Goal: Communication & Community: Answer question/provide support

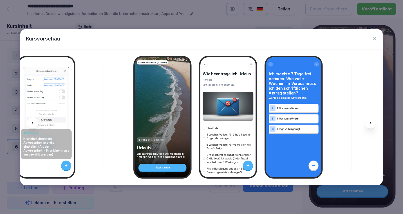
scroll to position [0, 1987]
click at [375, 37] on icon "button" at bounding box center [374, 38] width 3 height 3
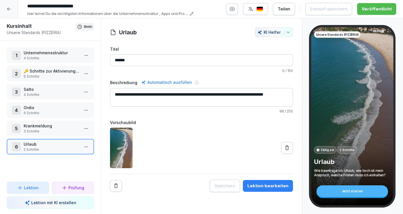
click at [10, 5] on div at bounding box center [9, 9] width 18 height 18
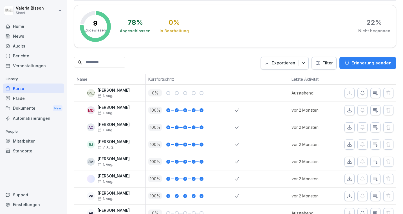
scroll to position [116, 0]
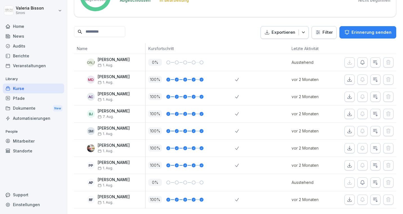
click at [116, 63] on p "1. Aug." at bounding box center [114, 65] width 32 height 4
click at [109, 60] on p "[PERSON_NAME]" at bounding box center [114, 59] width 32 height 5
click at [380, 32] on p "Erinnerung senden" at bounding box center [372, 32] width 40 height 6
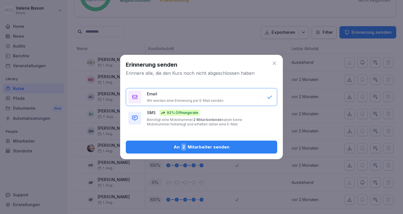
click at [274, 64] on icon at bounding box center [275, 64] width 6 height 6
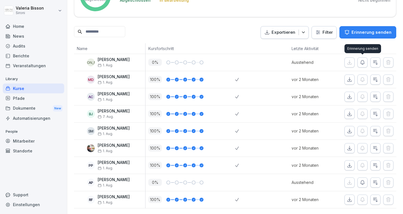
click at [363, 62] on icon "button" at bounding box center [363, 63] width 6 height 6
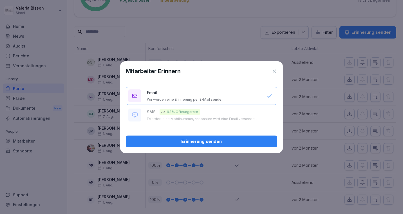
click at [198, 138] on div "Erinnerung senden" at bounding box center [201, 141] width 142 height 6
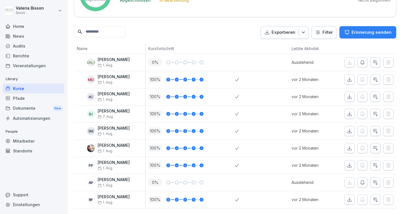
scroll to position [0, 0]
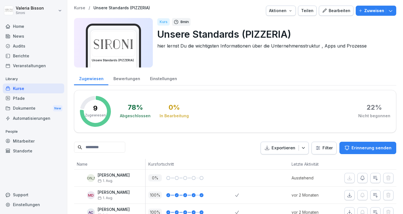
click at [205, 57] on div "Kurs 8 min Unsere Standards (PIZZERIA) hier lernst Du die wichtigsten Informati…" at bounding box center [274, 43] width 234 height 50
